Goal: Task Accomplishment & Management: Complete application form

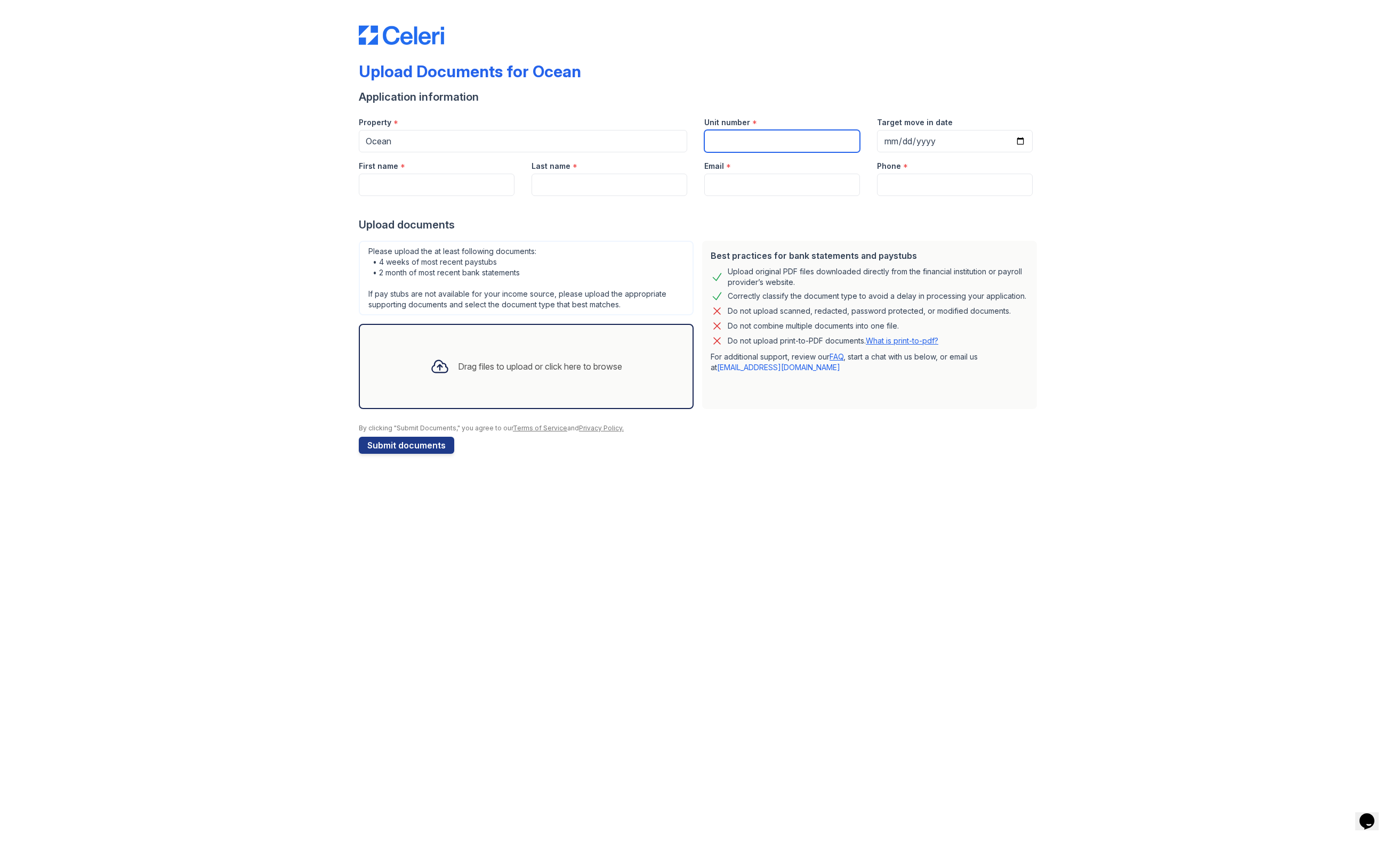
click at [750, 139] on input "Unit number" at bounding box center [781, 141] width 156 height 23
type input "1726"
click at [894, 138] on input "Target move in date" at bounding box center [954, 141] width 156 height 23
type input "[DATE]"
click at [1069, 185] on div "Upload Documents for Ocean Application information Property * Ocean Unit number…" at bounding box center [700, 237] width 1365 height 476
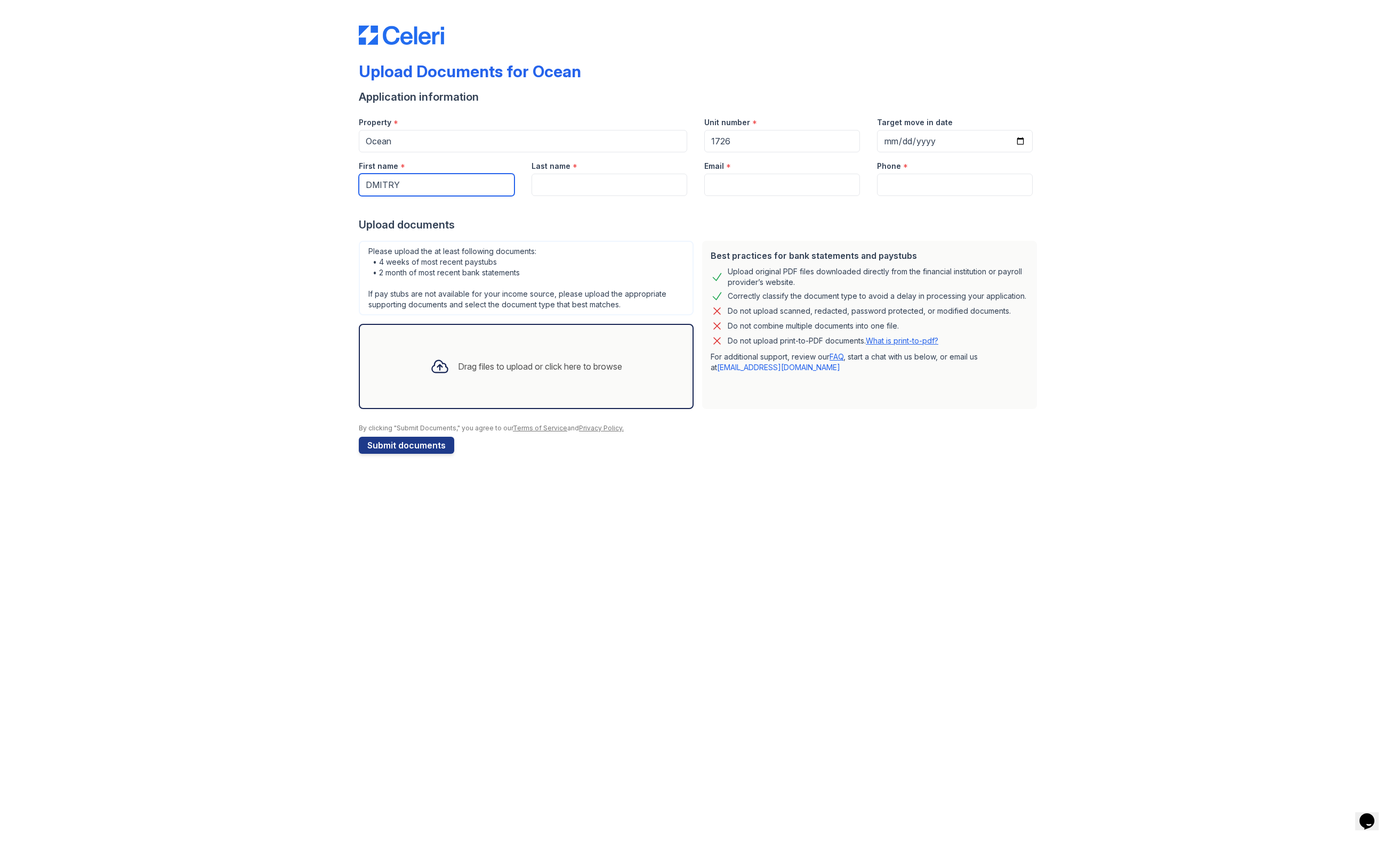
type input "DMITRY"
type input "[PERSON_NAME]"
click at [371, 184] on input "DMITRY" at bounding box center [436, 185] width 156 height 23
drag, startPoint x: 371, startPoint y: 184, endPoint x: 452, endPoint y: 184, distance: 81.0
click at [452, 184] on input "DMITRY" at bounding box center [436, 185] width 156 height 23
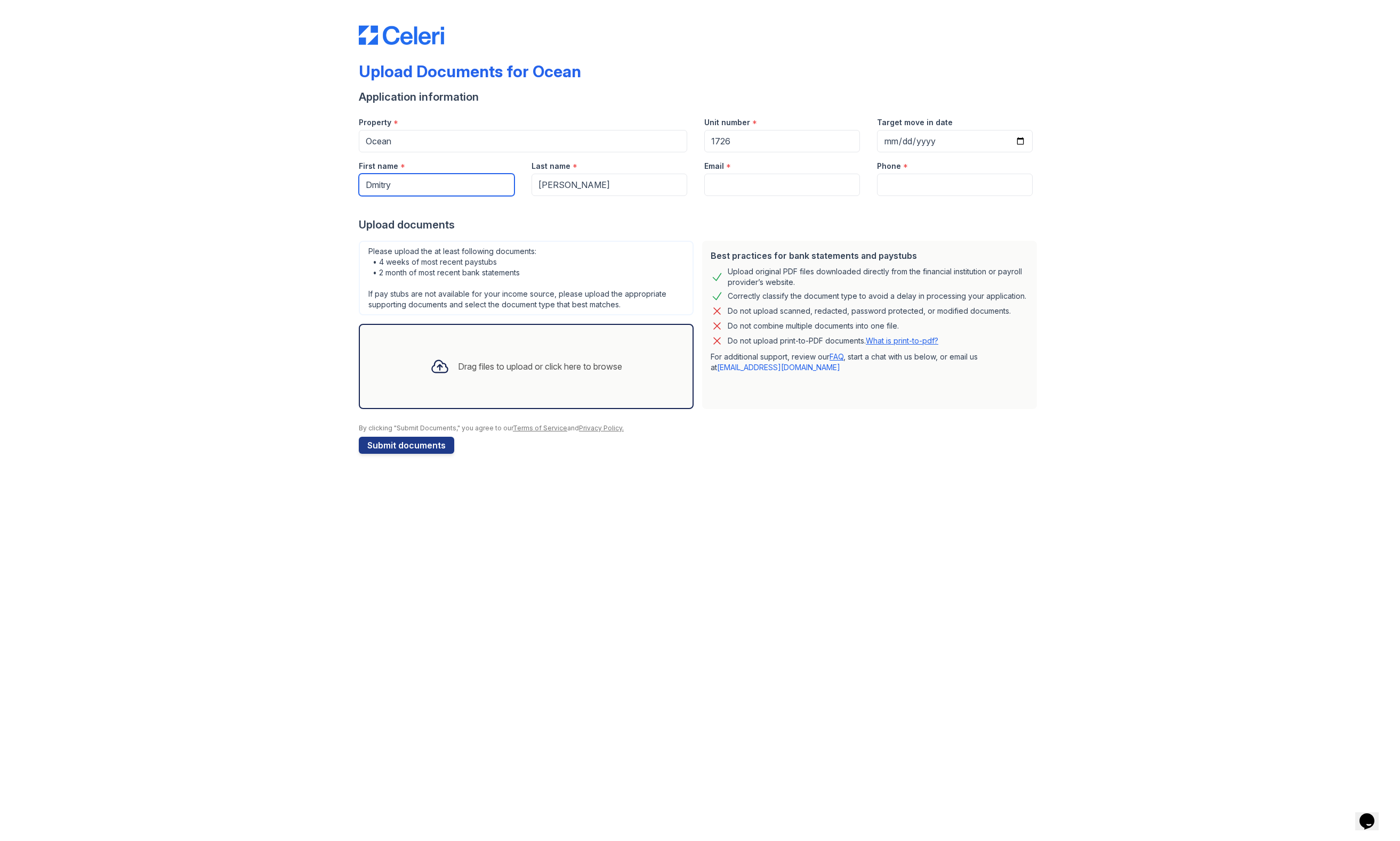
type input "Dmitry"
click at [758, 182] on input "Email" at bounding box center [781, 185] width 156 height 23
type input "litvinovdima@M"
type input "[EMAIL_ADDRESS][DOMAIN_NAME]"
type input "7472568063"
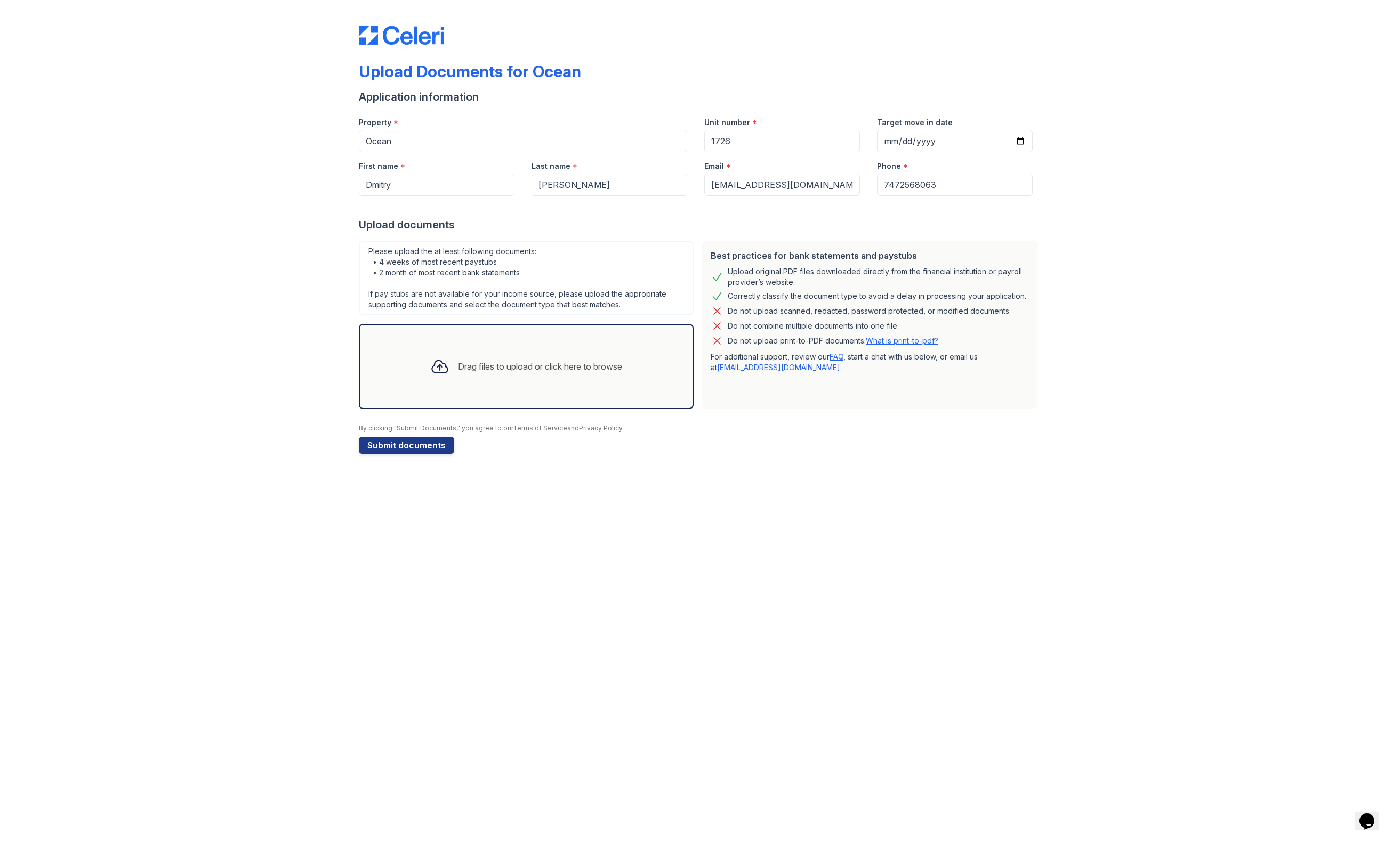
click at [1114, 267] on div "Upload Documents for Ocean Application information Property * Ocean Unit number…" at bounding box center [700, 237] width 1365 height 476
click at [464, 367] on div "Drag files to upload or click here to browse" at bounding box center [539, 366] width 164 height 13
drag, startPoint x: 1091, startPoint y: 550, endPoint x: 875, endPoint y: 507, distance: 220.2
click at [1090, 550] on div "Upload Documents for Ocean Application information Property * Ocean Unit number…" at bounding box center [700, 420] width 1400 height 841
click at [482, 347] on div "Drag files to upload or click here to browse" at bounding box center [526, 366] width 335 height 85
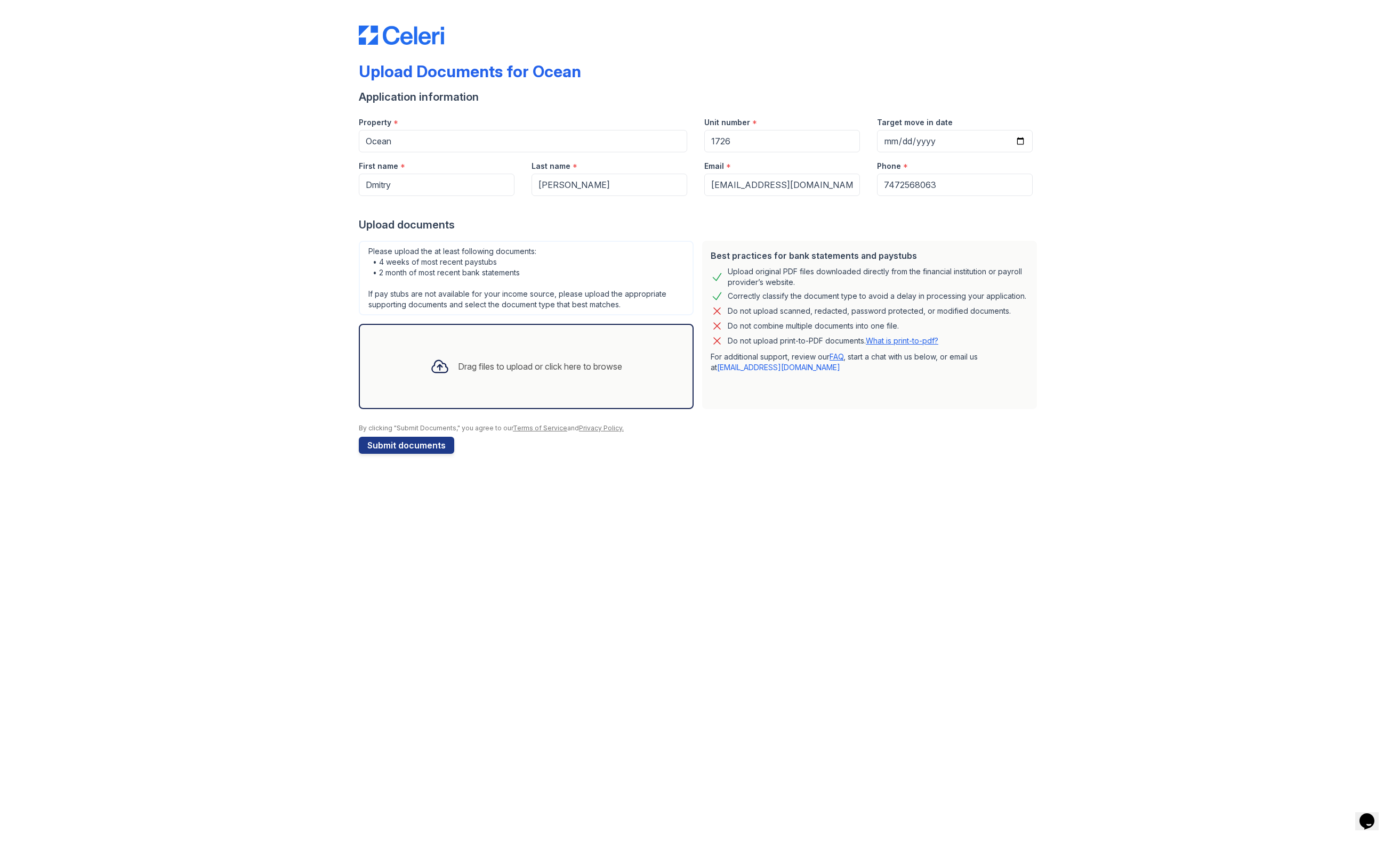
click at [544, 365] on div "Drag files to upload or click here to browse" at bounding box center [539, 366] width 164 height 13
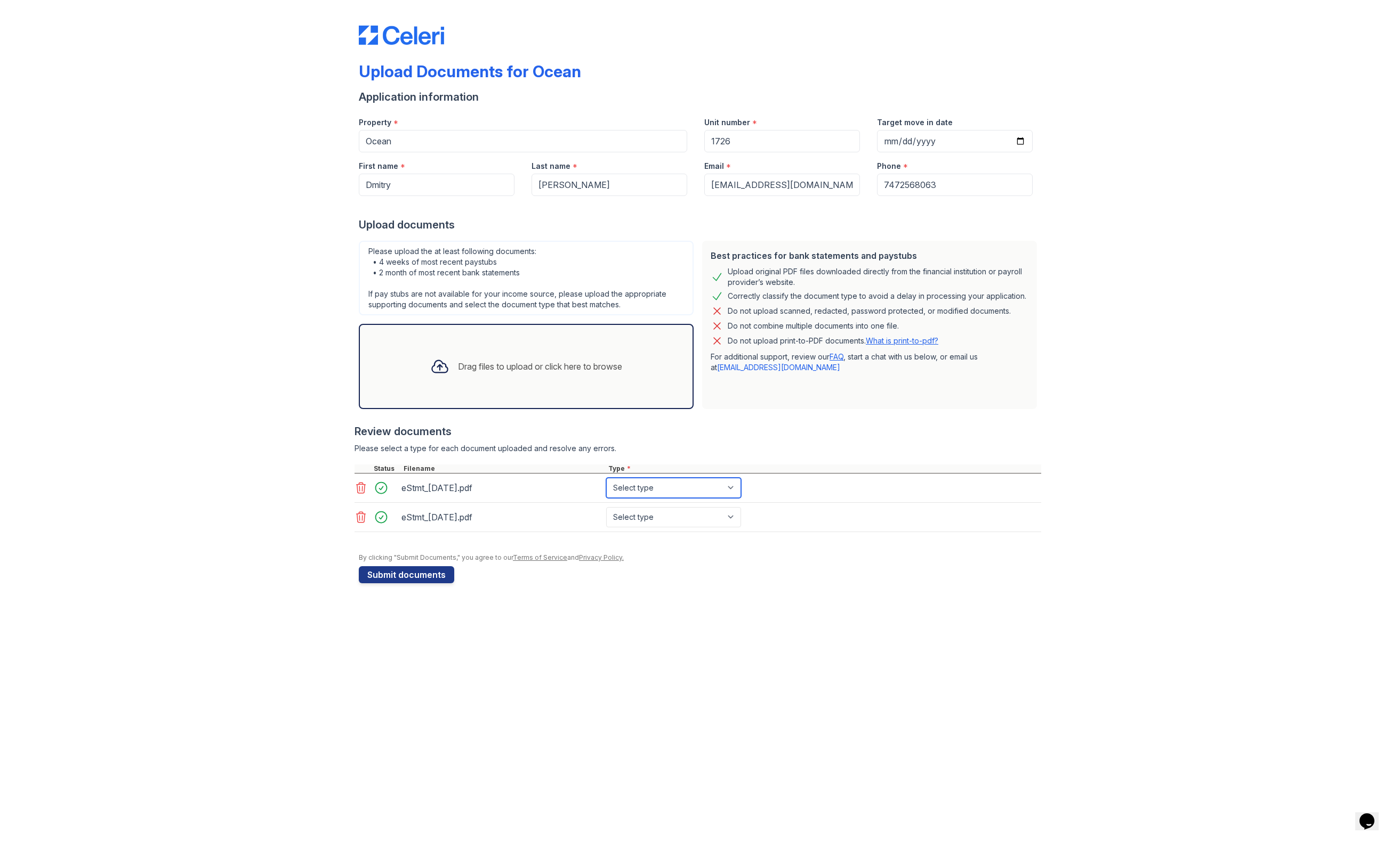
select select "bank_statement"
click at [1043, 551] on div "Upload Documents for Ocean Application information Property * Ocean Unit number…" at bounding box center [700, 302] width 1365 height 605
click at [689, 611] on div "Upload Documents for Ocean Application information Property * Ocean Unit number…" at bounding box center [700, 420] width 1400 height 841
click at [475, 365] on div "Drag files to upload or click here to browse" at bounding box center [539, 366] width 164 height 13
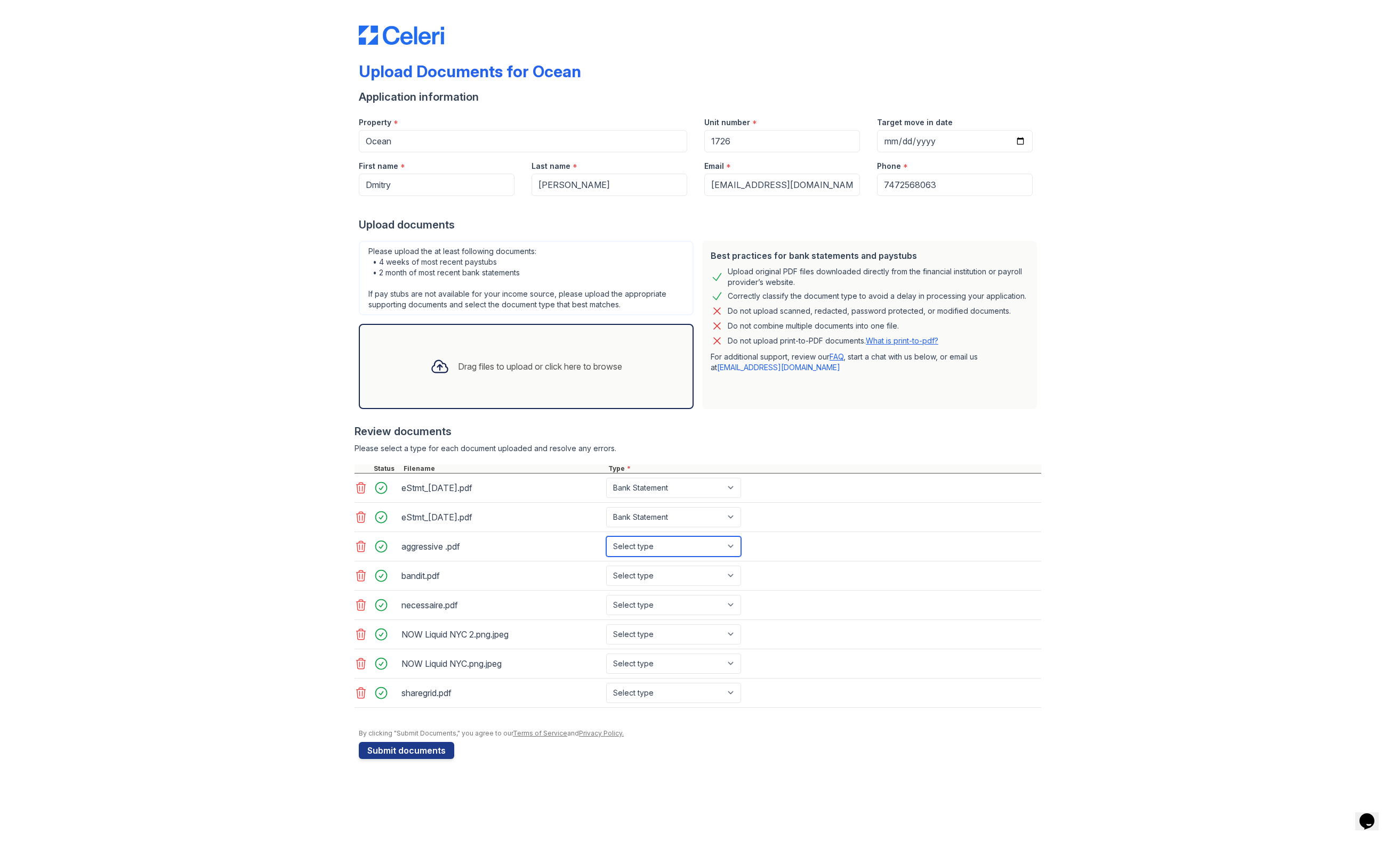
select select "paystub"
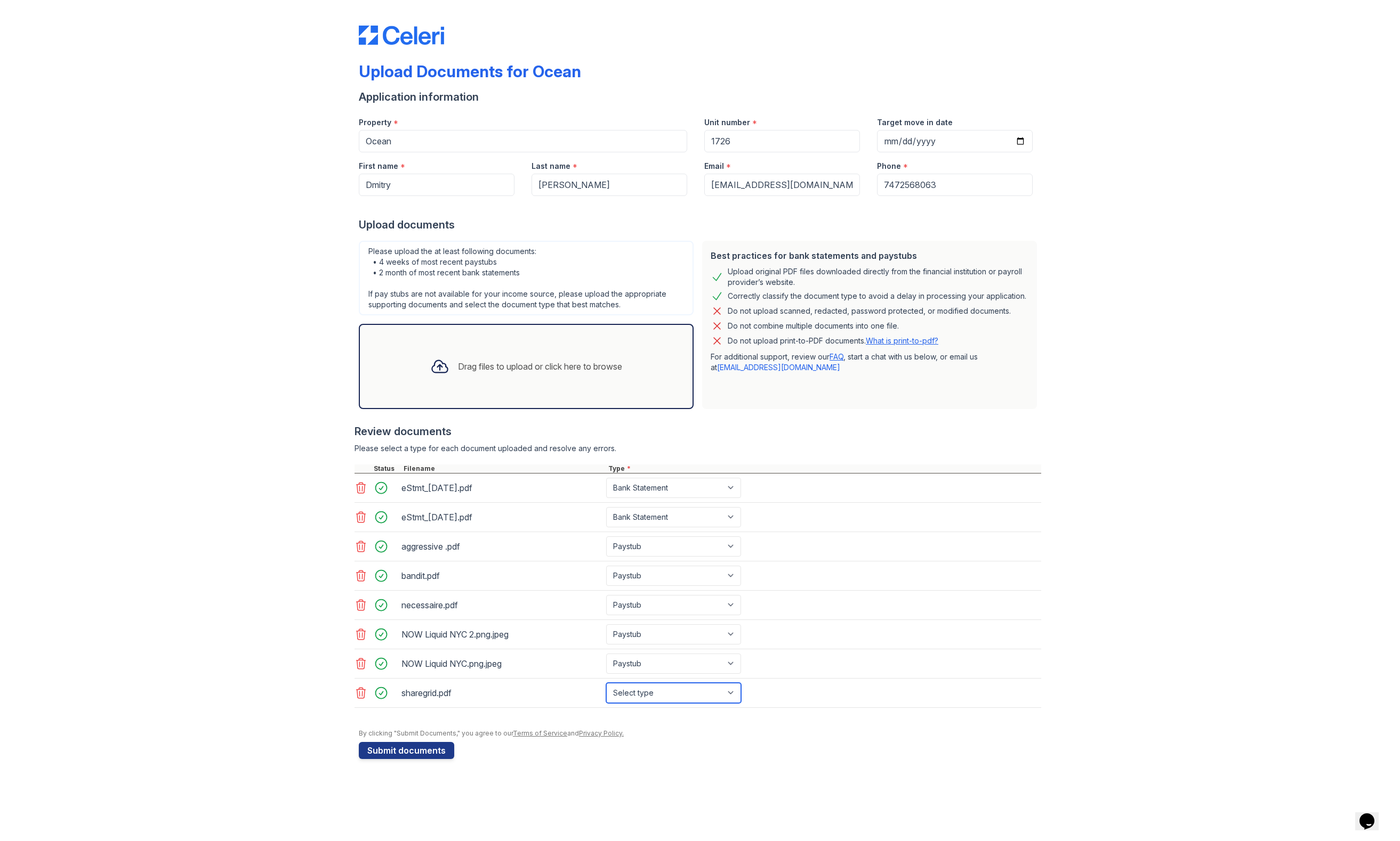
select select "paystub"
click at [990, 625] on div "NOW Liquid NYC 2.png.jpeg Select type Paystub Bank Statement Offer Letter Tax D…" at bounding box center [698, 635] width 687 height 29
click at [419, 752] on button "Submit documents" at bounding box center [406, 750] width 96 height 17
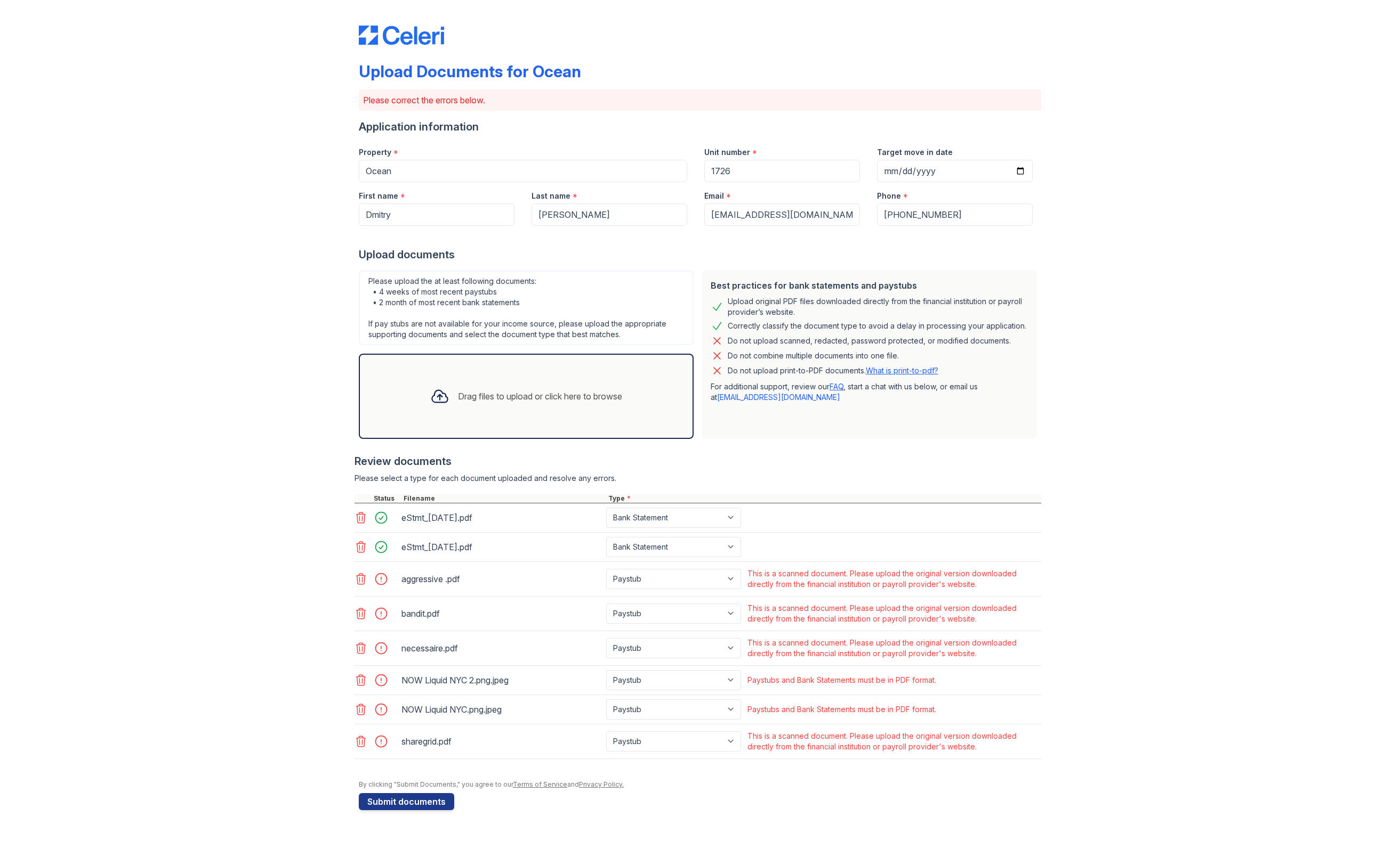
click at [1124, 324] on div "Upload Documents for Ocean Please correct the errors below. Application informa…" at bounding box center [700, 415] width 1365 height 832
click at [1104, 476] on div "Upload Documents for Ocean Please correct the errors below. Application informa…" at bounding box center [700, 415] width 1365 height 832
click at [361, 745] on icon at bounding box center [361, 742] width 13 height 13
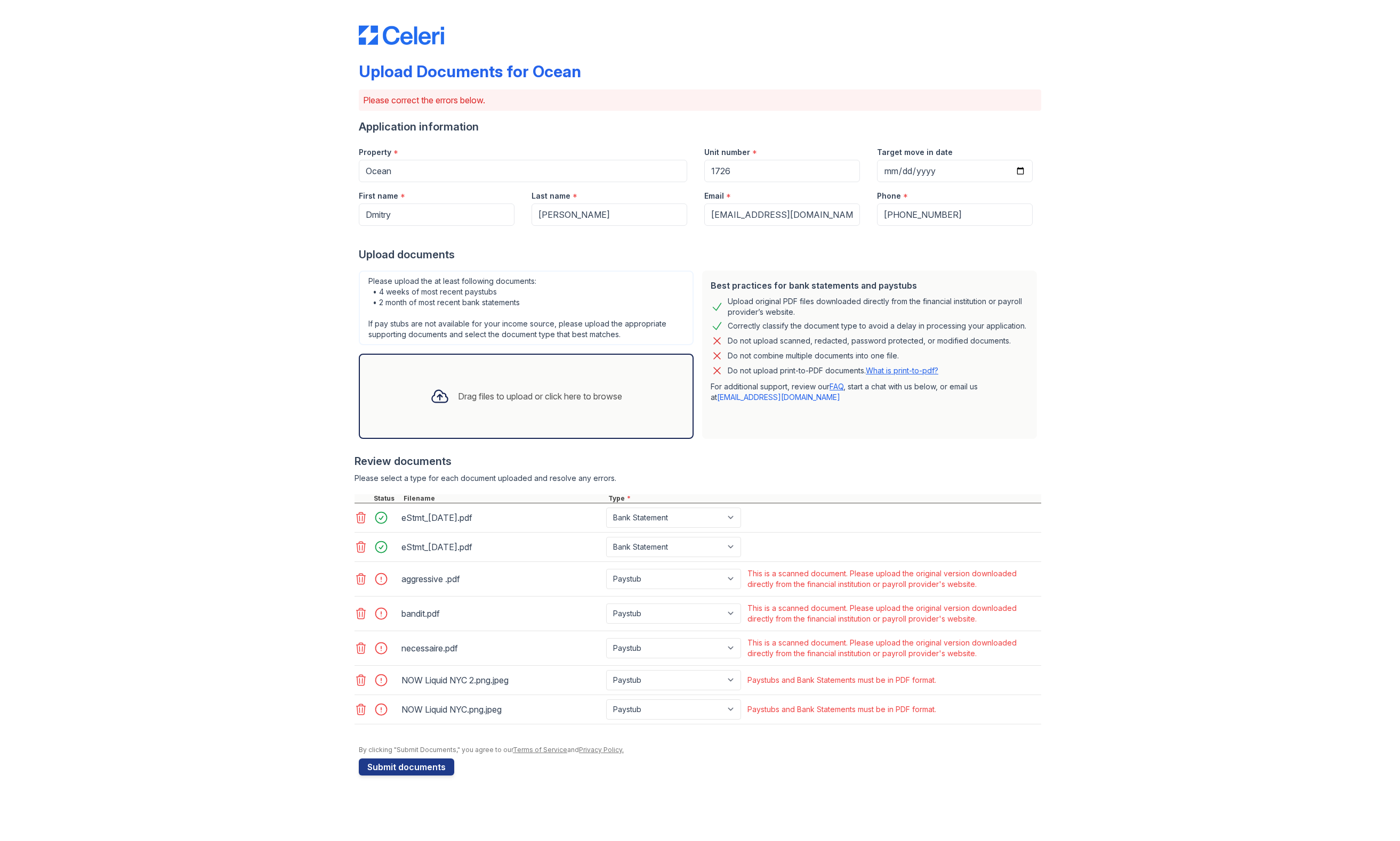
click at [360, 710] on icon at bounding box center [361, 709] width 13 height 13
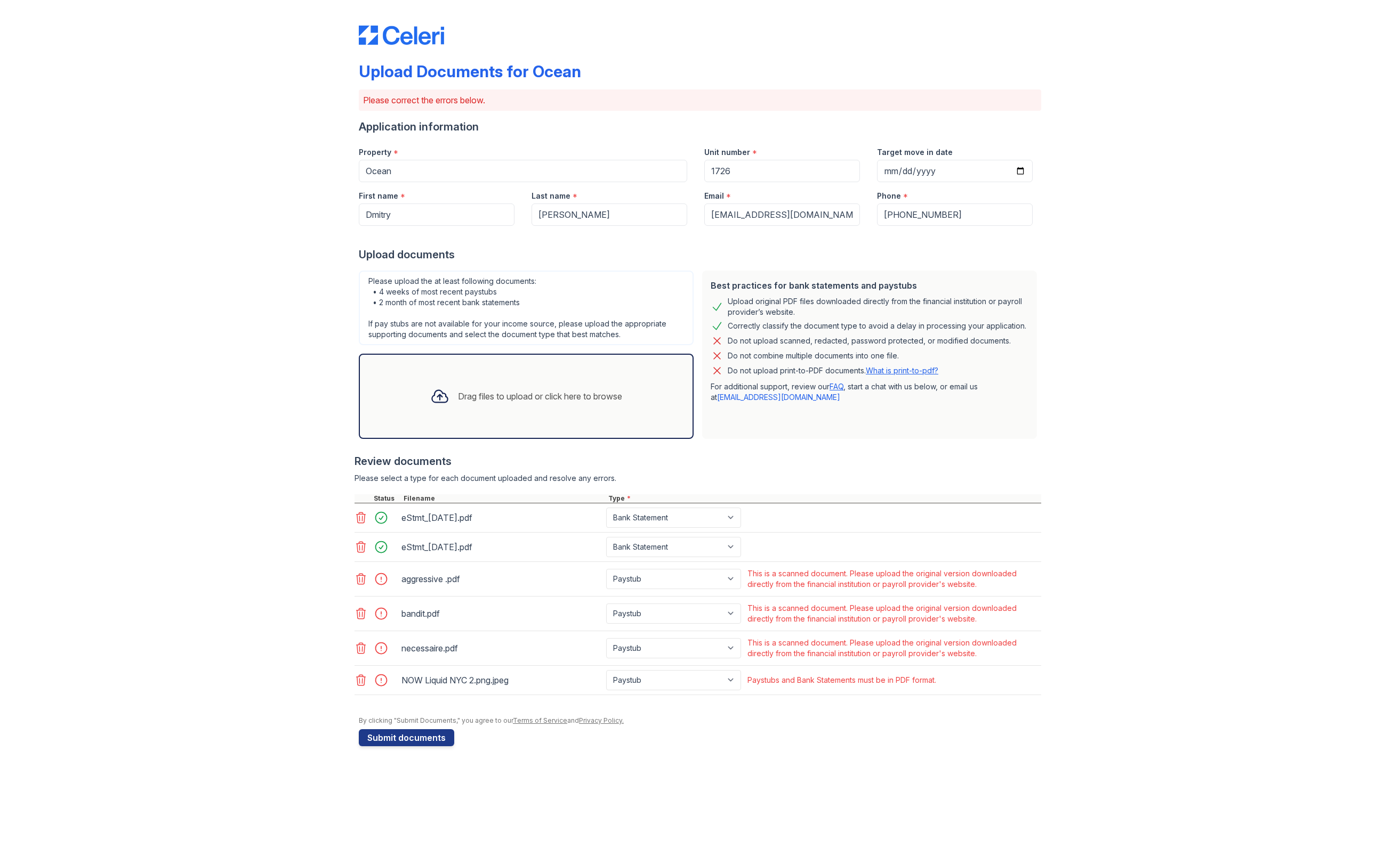
click at [362, 680] on icon at bounding box center [361, 680] width 9 height 11
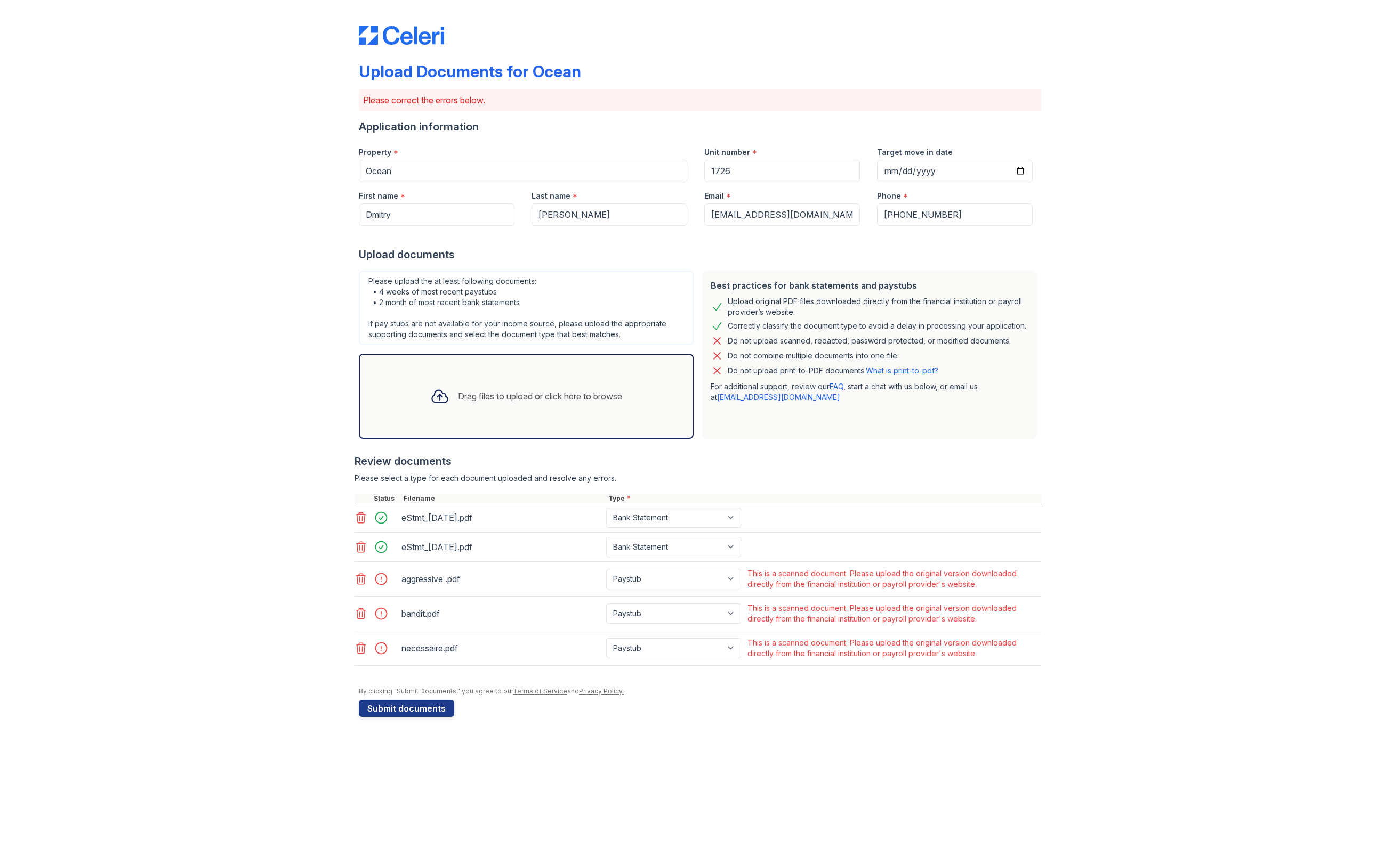
click at [364, 652] on icon at bounding box center [361, 648] width 13 height 13
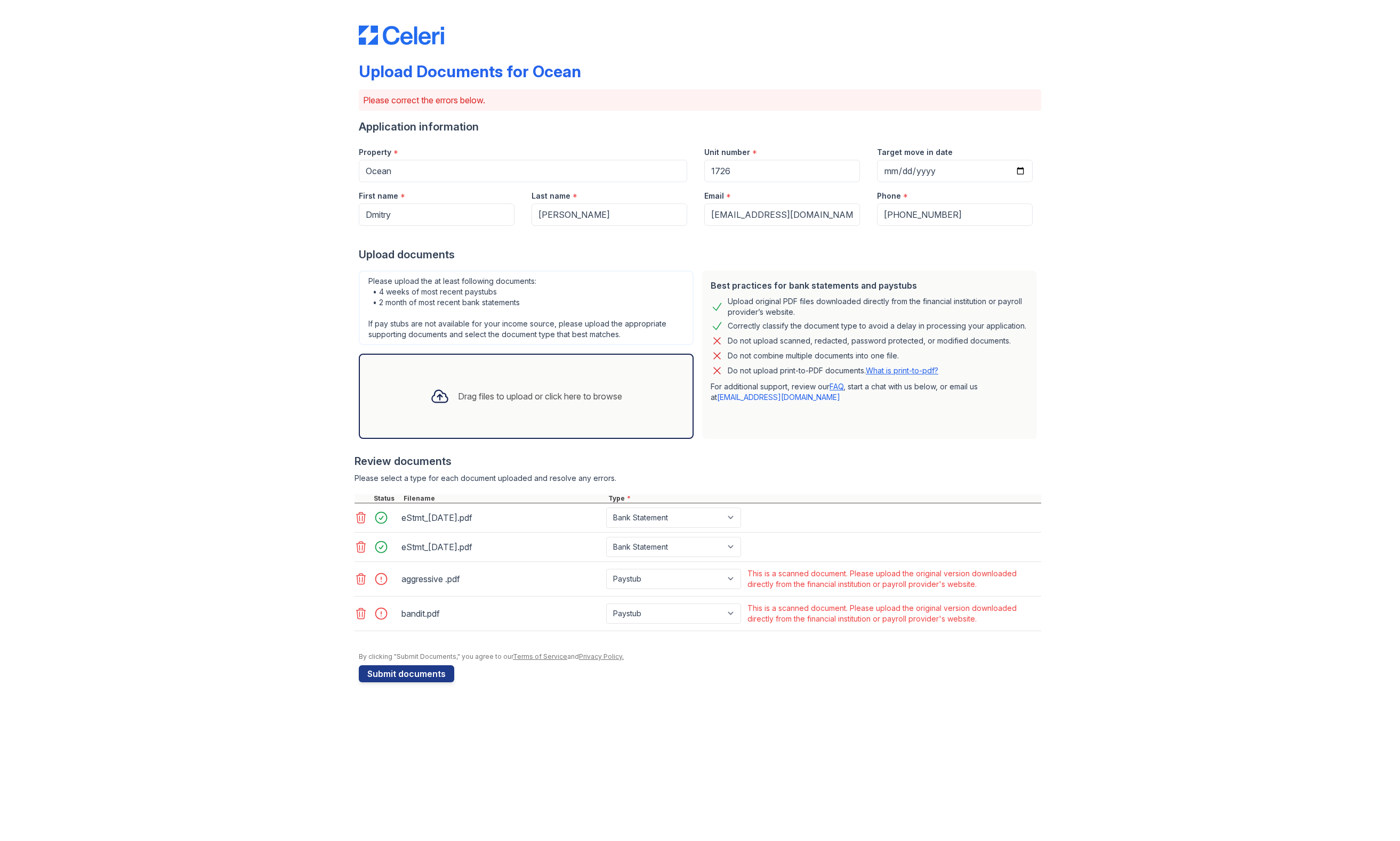
click at [363, 619] on icon at bounding box center [361, 614] width 13 height 13
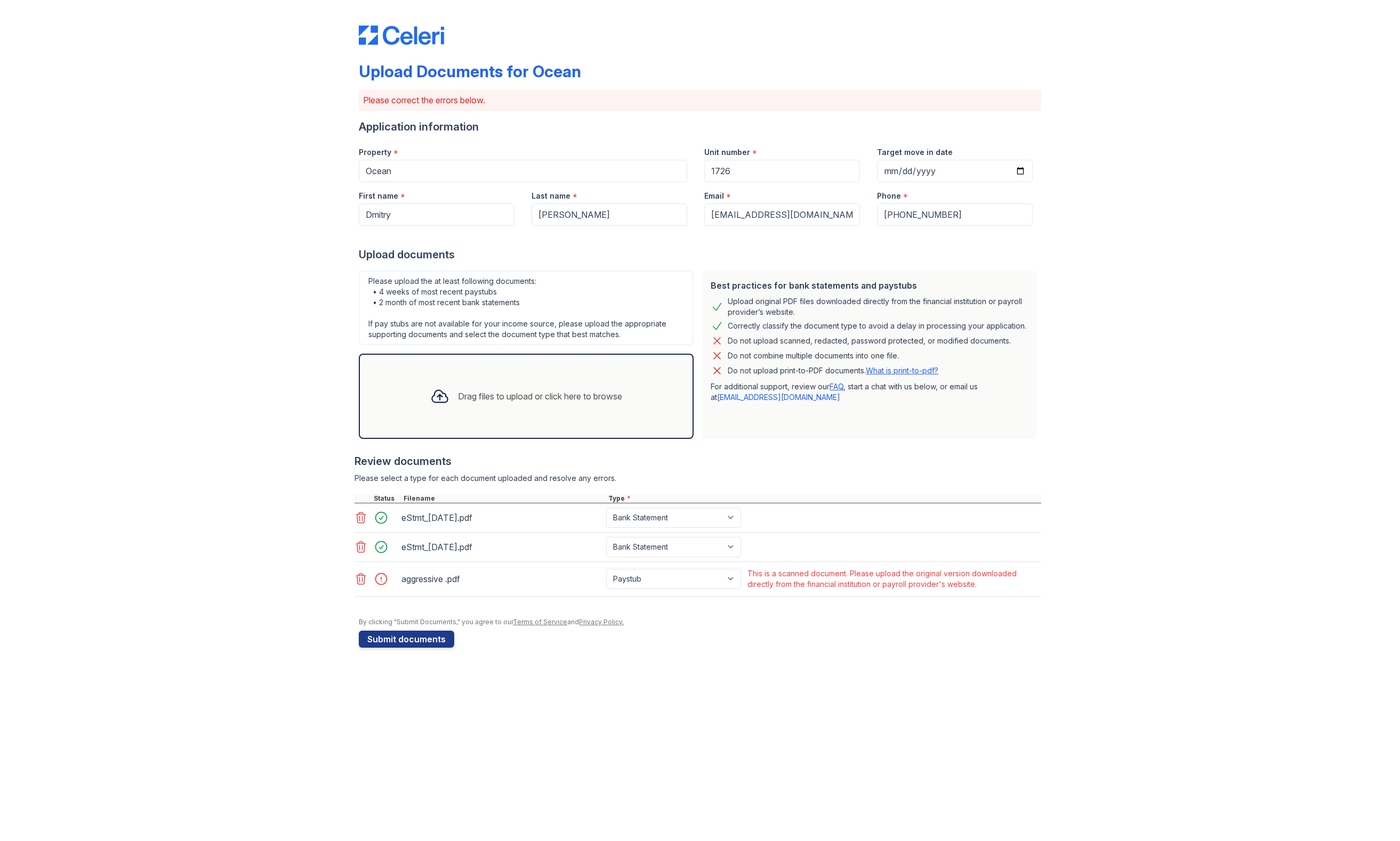
click at [360, 575] on icon at bounding box center [361, 579] width 13 height 13
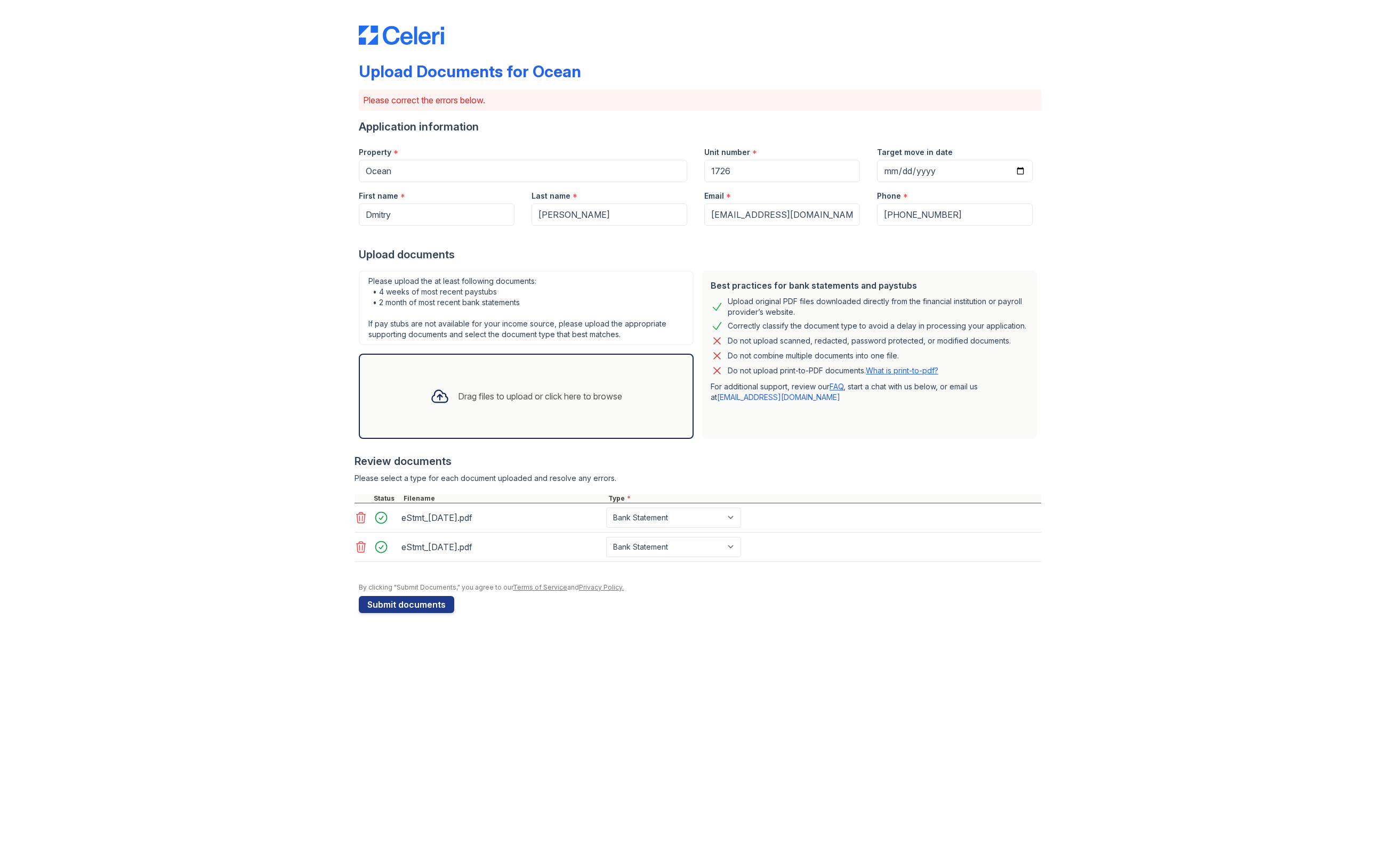
click at [893, 654] on div "Upload Documents for Ocean Please correct the errors below. Application informa…" at bounding box center [700, 420] width 1400 height 841
click at [1209, 408] on div "Upload Documents for Ocean Please correct the errors below. Application informa…" at bounding box center [700, 317] width 1365 height 635
click at [418, 606] on button "Submit documents" at bounding box center [406, 605] width 96 height 17
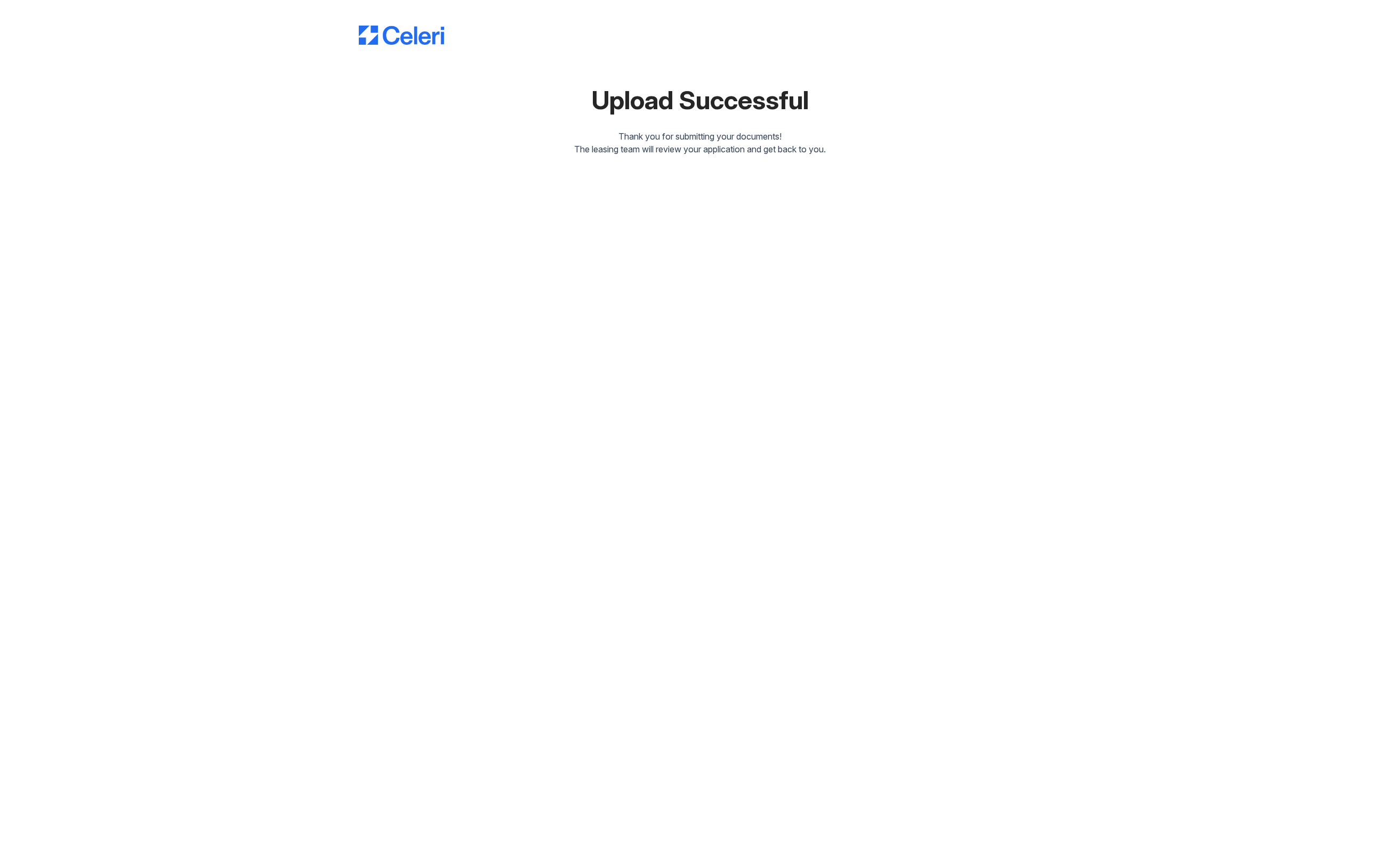
click at [814, 355] on div "Upload Successful Thank you for submitting your documents! The leasing team wil…" at bounding box center [700, 420] width 1400 height 841
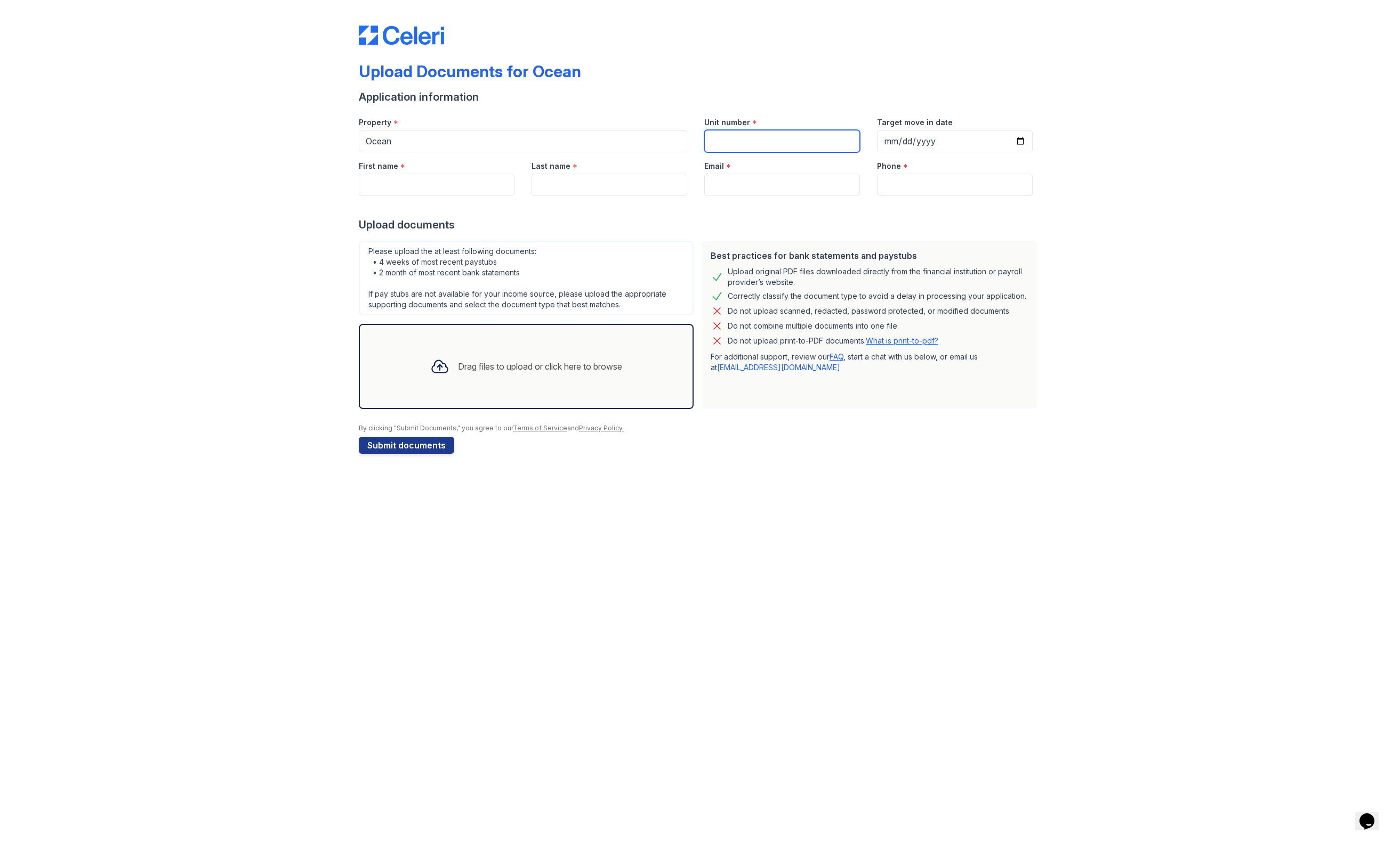
click at [731, 145] on input "Unit number" at bounding box center [781, 141] width 156 height 23
type input "1726"
click at [913, 138] on input "Target move in date" at bounding box center [954, 141] width 156 height 23
type input "[DATE]"
click at [1086, 191] on div "Upload Documents for Ocean Application information Property * Ocean Unit number…" at bounding box center [700, 237] width 1365 height 476
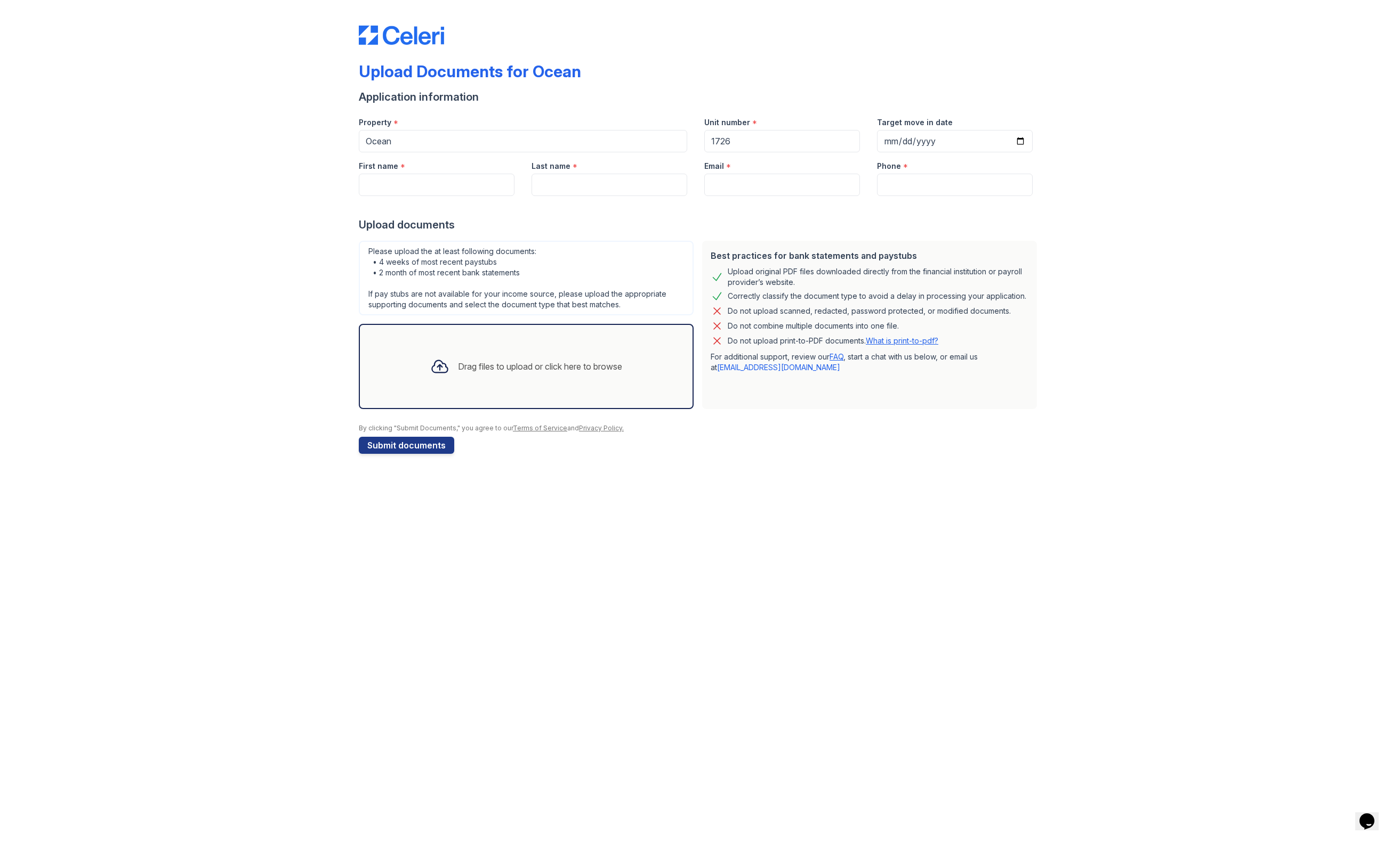
click at [553, 360] on div "Drag files to upload or click here to browse" at bounding box center [539, 366] width 164 height 13
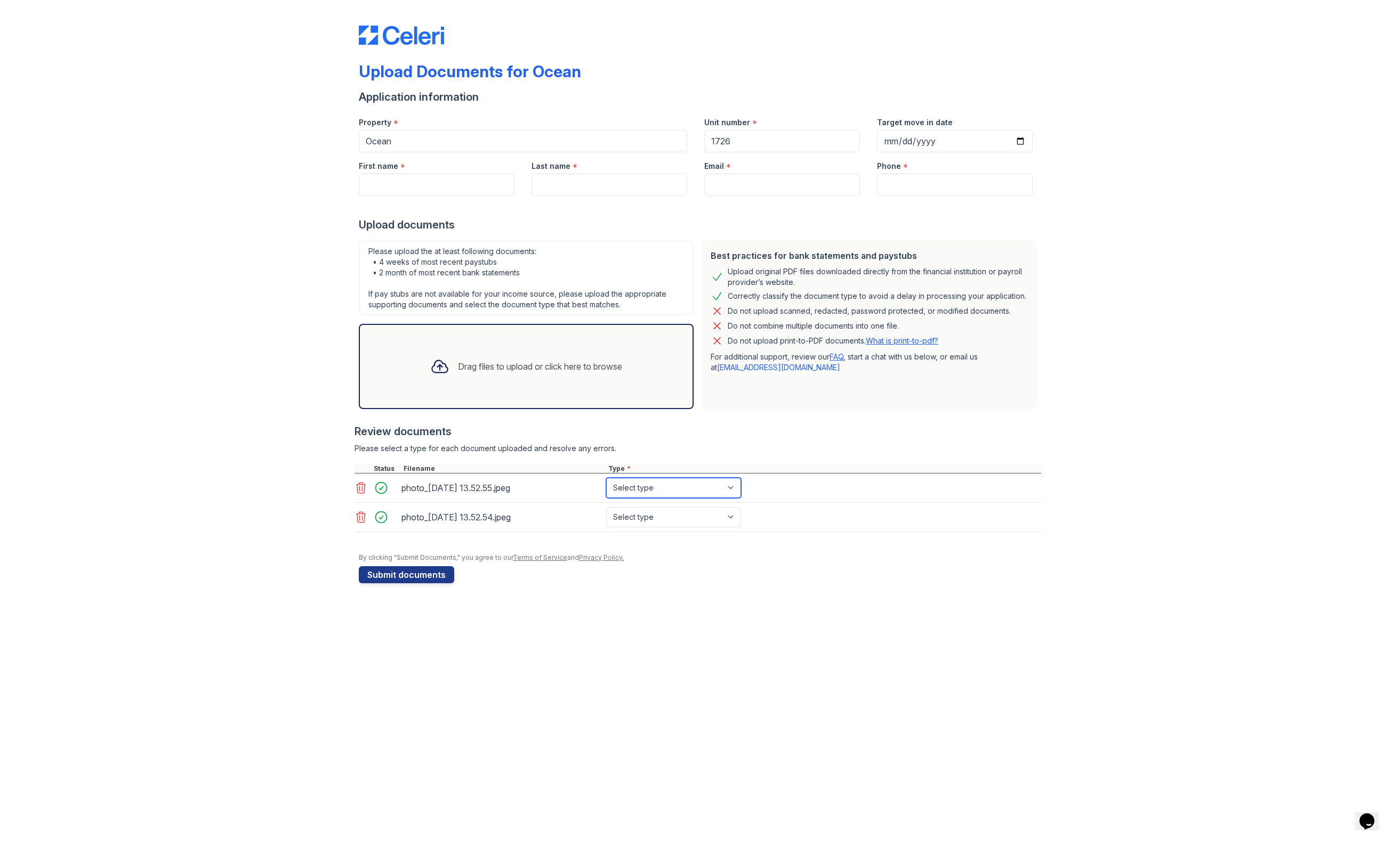
select select "other"
click at [652, 605] on div "Upload Documents for Ocean Application information Property * Ocean Unit number…" at bounding box center [700, 420] width 1400 height 841
click at [410, 184] on input "First name" at bounding box center [436, 185] width 156 height 23
type input "Dmitry"
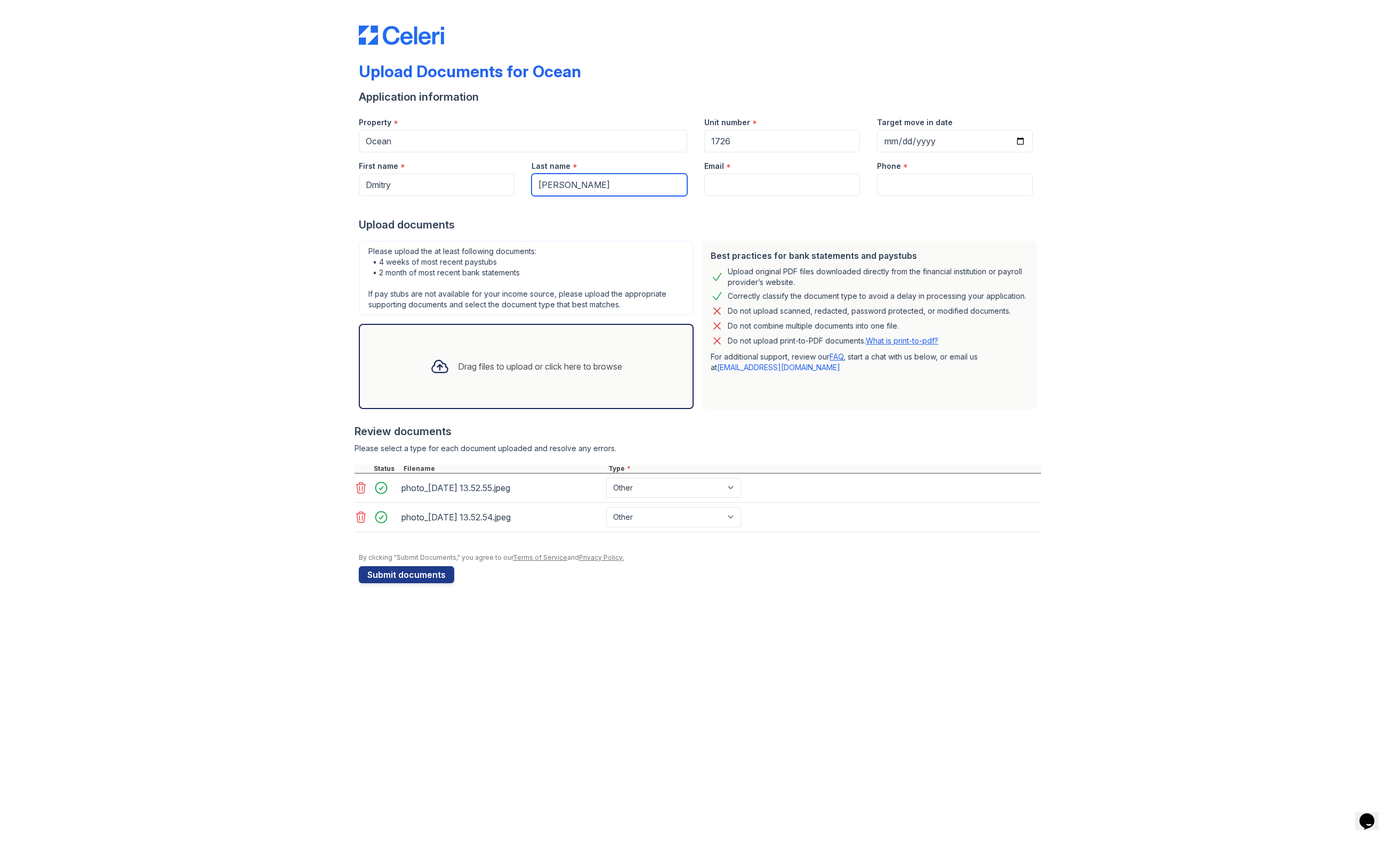
type input "[PERSON_NAME]"
type input "[EMAIL_ADDRESS][DOMAIN_NAME]"
type input "7472568063"
click at [1029, 231] on div "Upload documents" at bounding box center [700, 225] width 682 height 15
click at [504, 374] on div "Drag files to upload or click here to browse" at bounding box center [526, 366] width 209 height 36
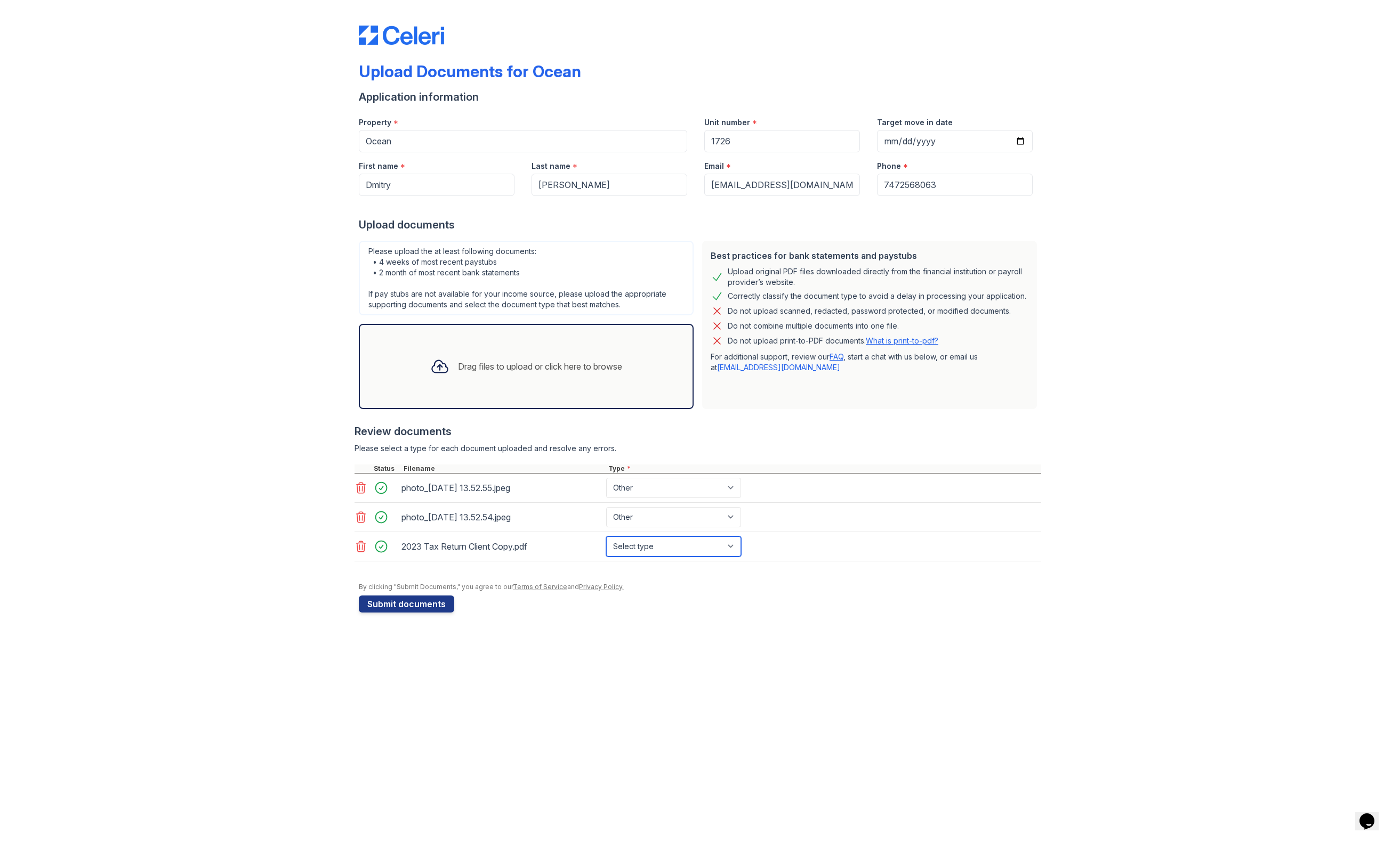
select select "tax_documents"
click at [406, 604] on button "Submit documents" at bounding box center [406, 604] width 96 height 17
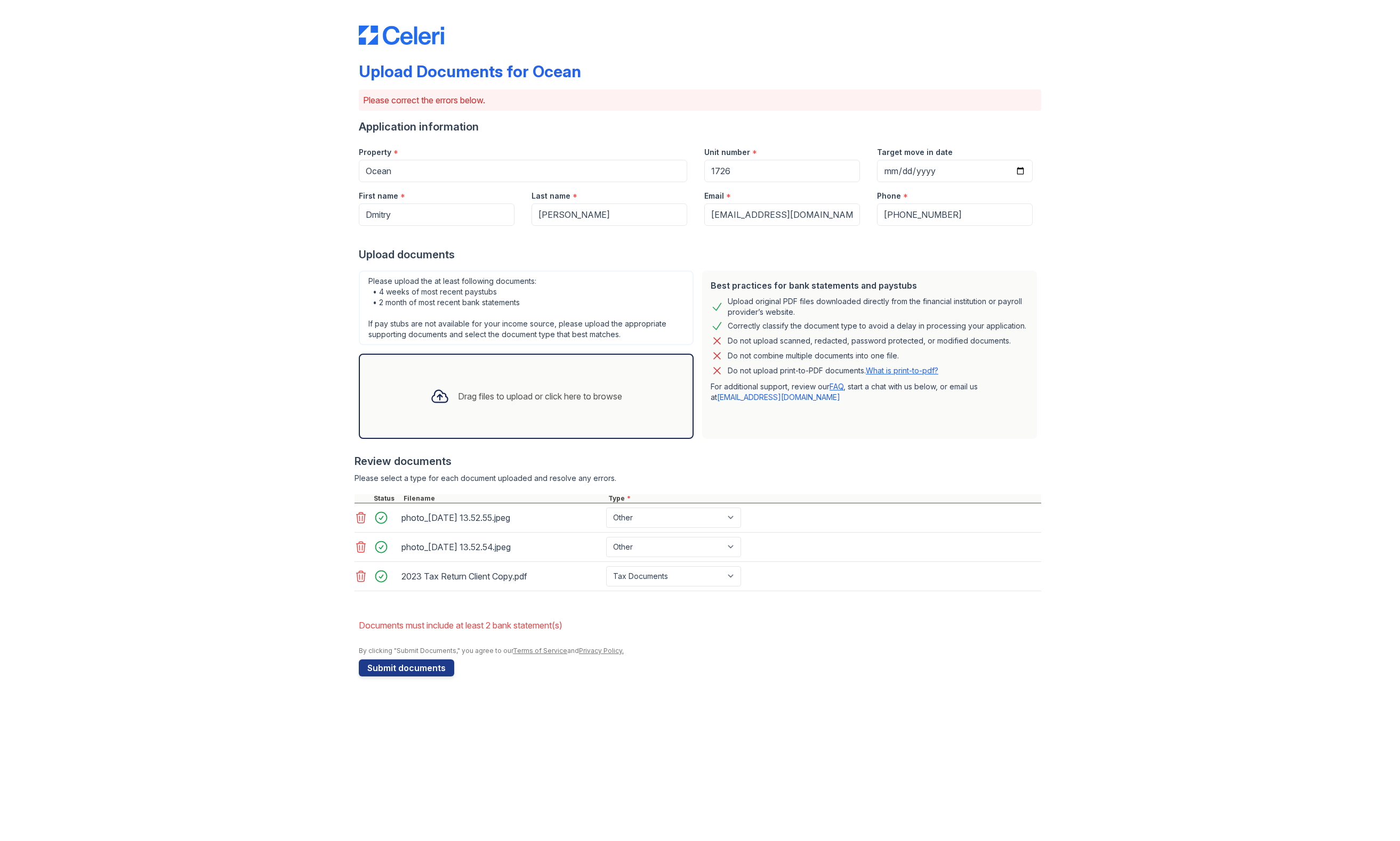
drag, startPoint x: 908, startPoint y: 426, endPoint x: 1306, endPoint y: 275, distance: 425.7
click at [1306, 275] on div "Upload Documents for Ocean Please correct the errors below. Application informa…" at bounding box center [700, 349] width 1365 height 698
click at [458, 366] on div "Drag files to upload or click here to browse" at bounding box center [526, 396] width 335 height 85
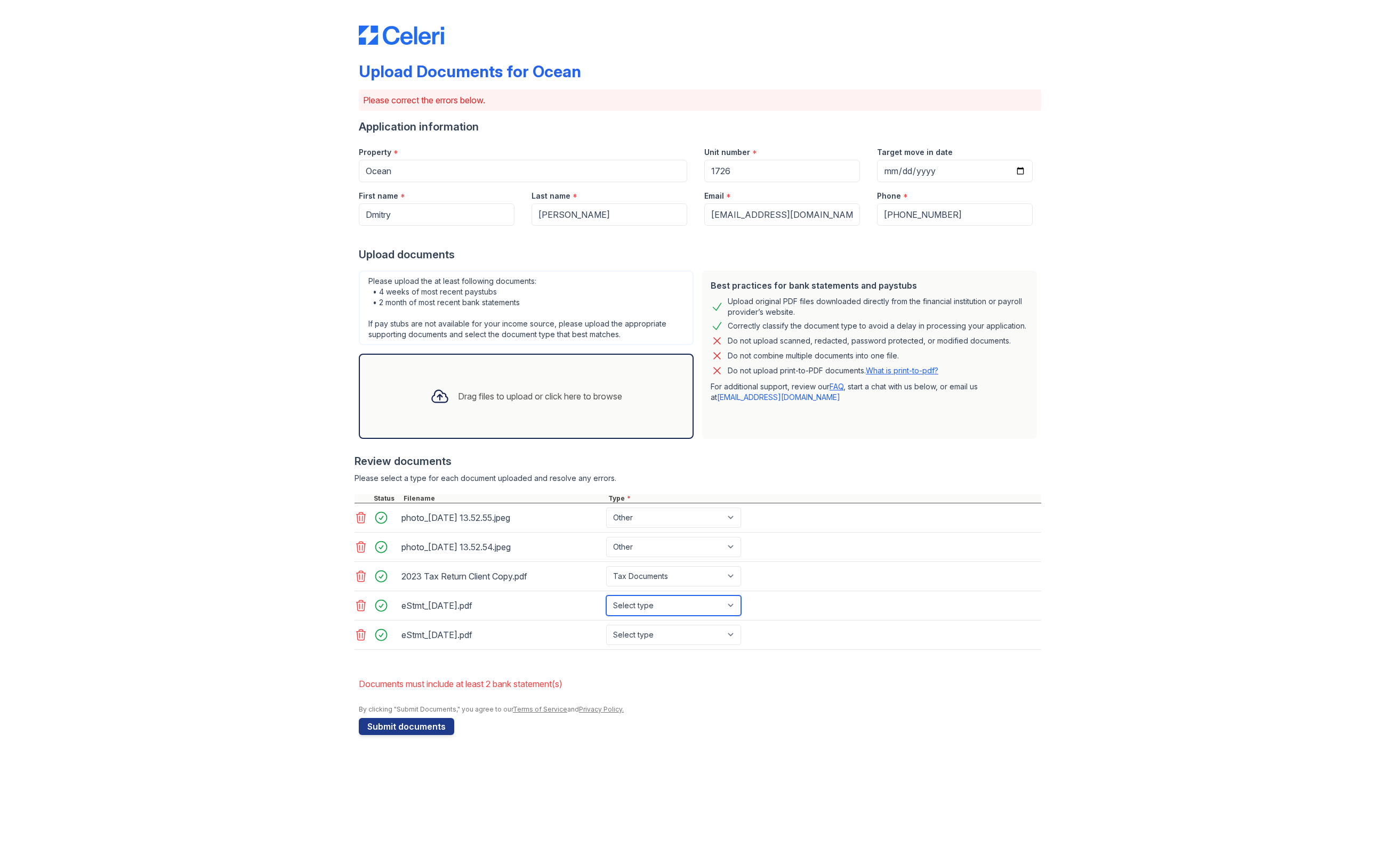
select select "bank_statement"
click at [428, 727] on button "Submit documents" at bounding box center [406, 726] width 96 height 17
